Goal: Information Seeking & Learning: Learn about a topic

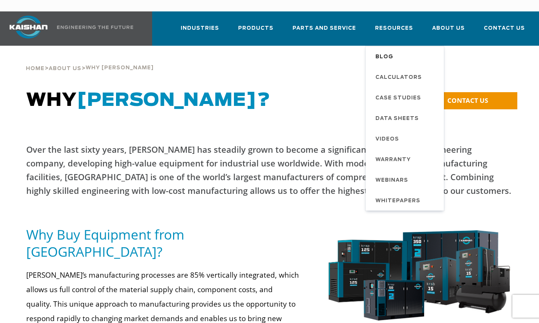
click at [380, 46] on link "Blog" at bounding box center [406, 56] width 76 height 21
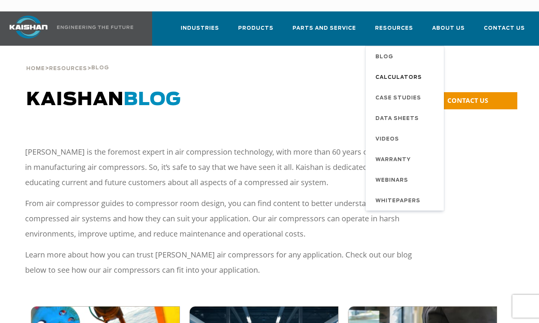
click at [395, 71] on span "Calculators" at bounding box center [399, 77] width 46 height 13
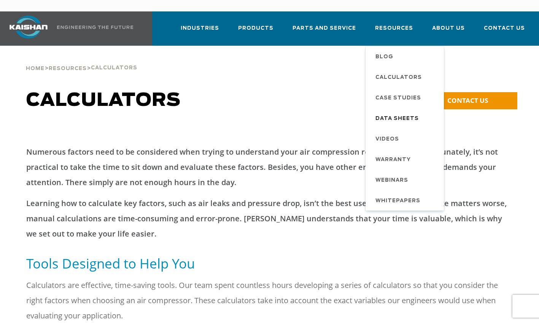
click at [399, 112] on span "Data Sheets" at bounding box center [397, 118] width 43 height 13
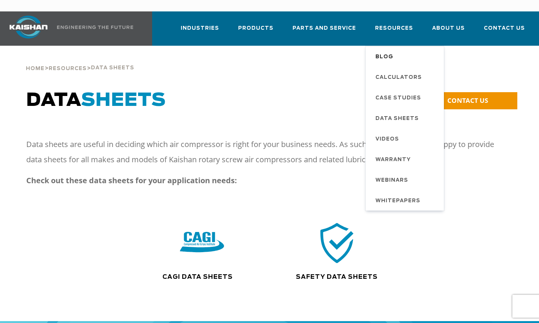
click at [388, 51] on span "Blog" at bounding box center [385, 57] width 18 height 13
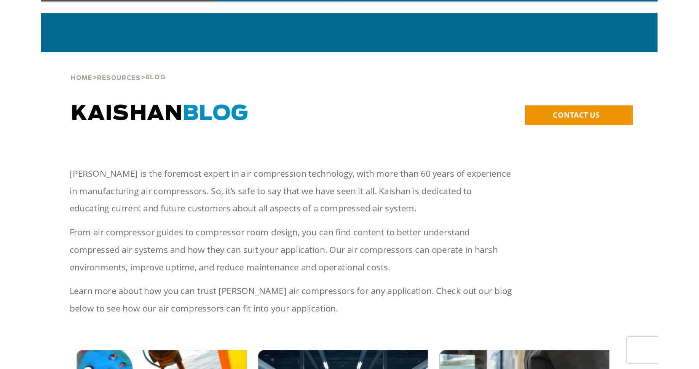
scroll to position [190, 0]
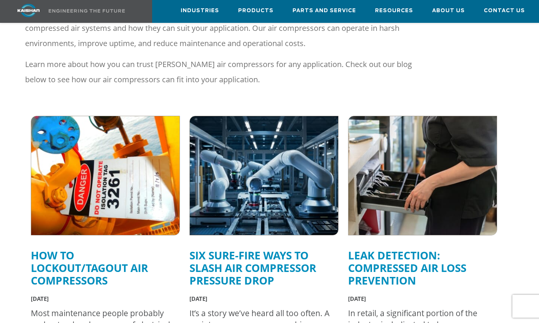
click at [219, 178] on img at bounding box center [264, 175] width 163 height 131
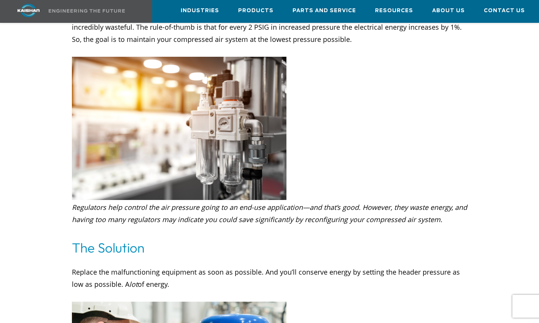
scroll to position [913, 0]
